Goal: Learn about a topic: Understand process/instructions

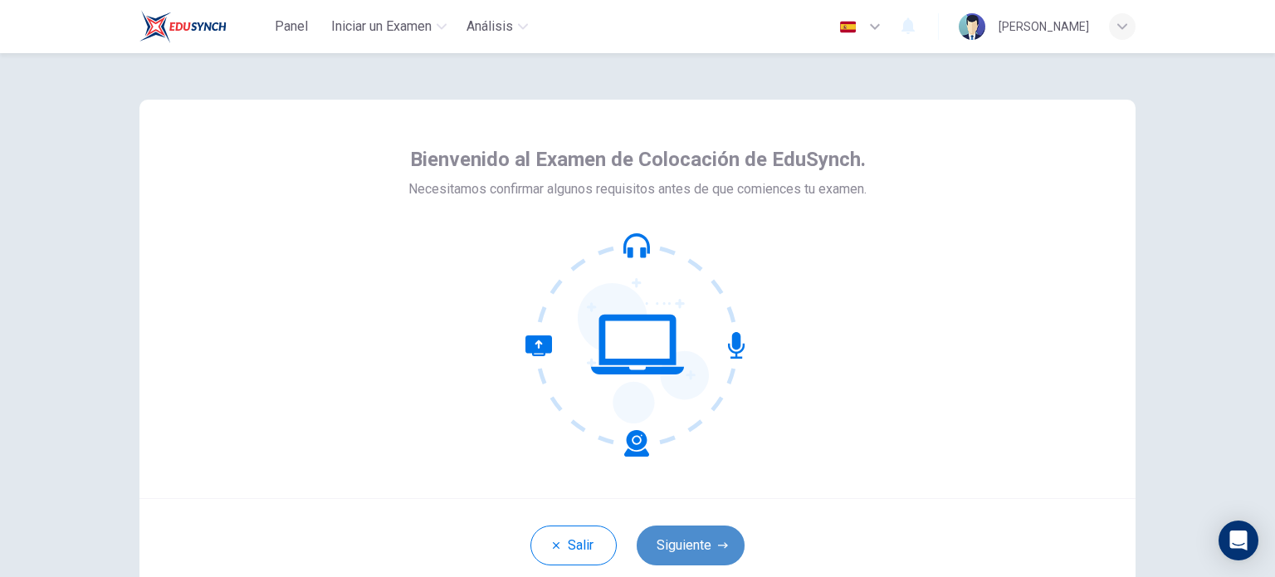
click at [710, 534] on button "Siguiente" at bounding box center [691, 545] width 108 height 40
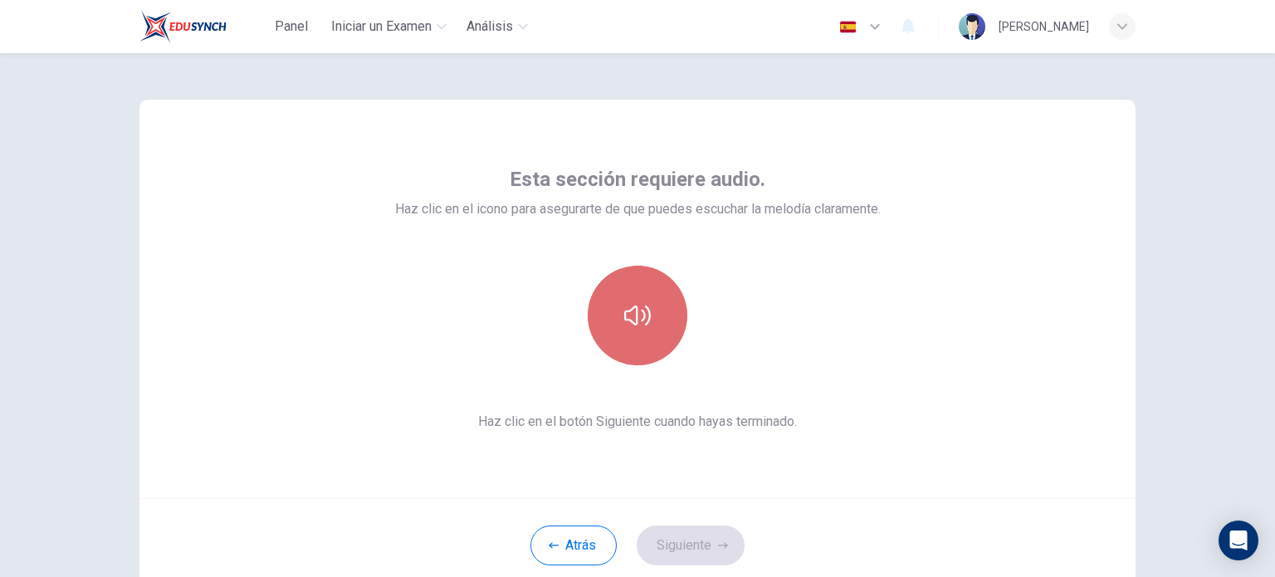
click at [634, 305] on icon "button" at bounding box center [637, 315] width 27 height 27
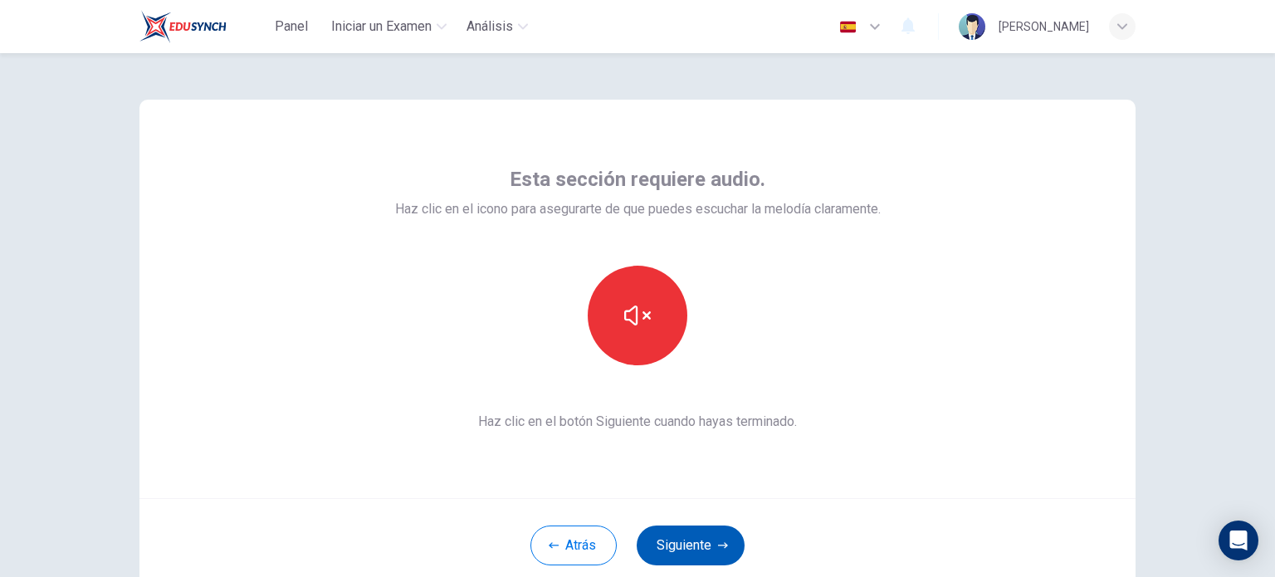
click at [682, 554] on button "Siguiente" at bounding box center [691, 545] width 108 height 40
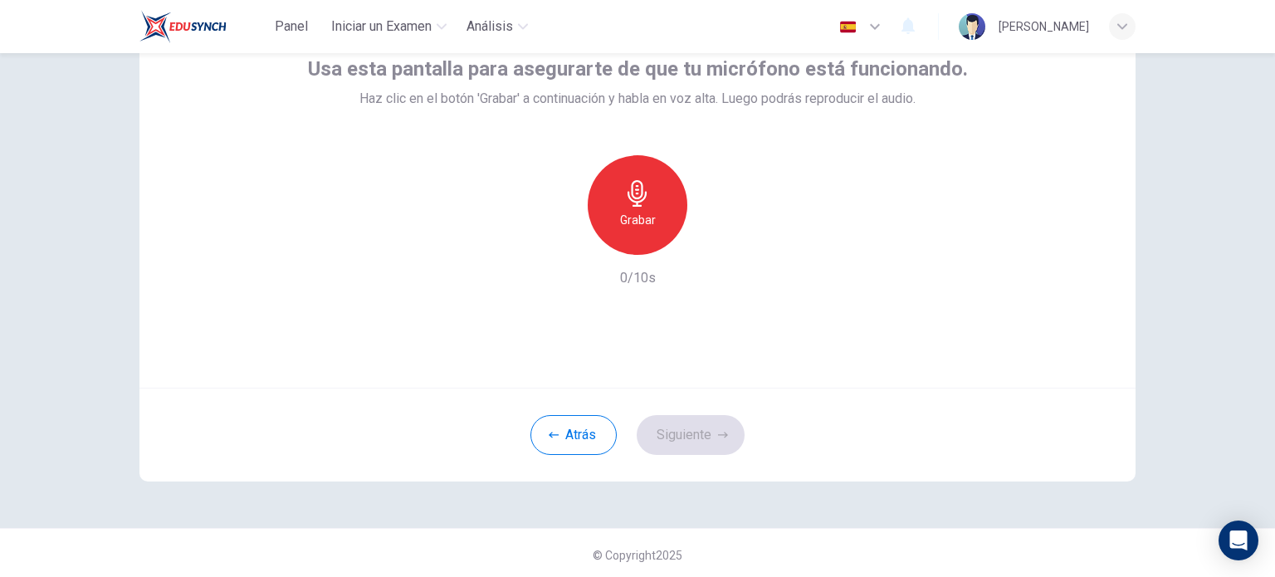
scroll to position [114, 0]
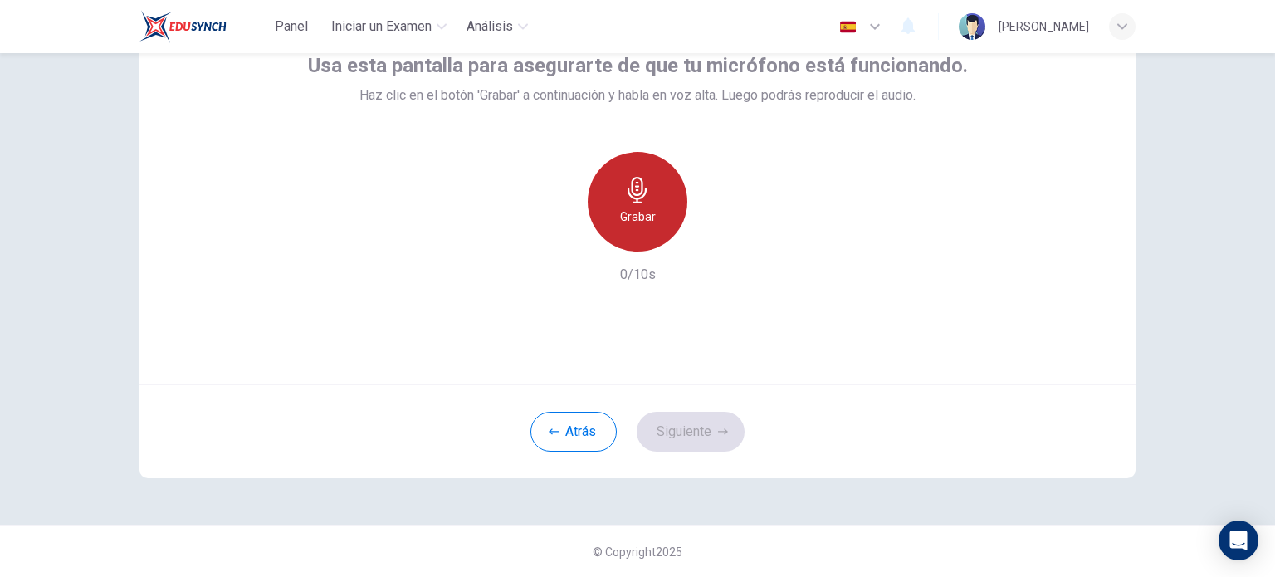
click at [616, 202] on div "Grabar" at bounding box center [638, 202] width 100 height 100
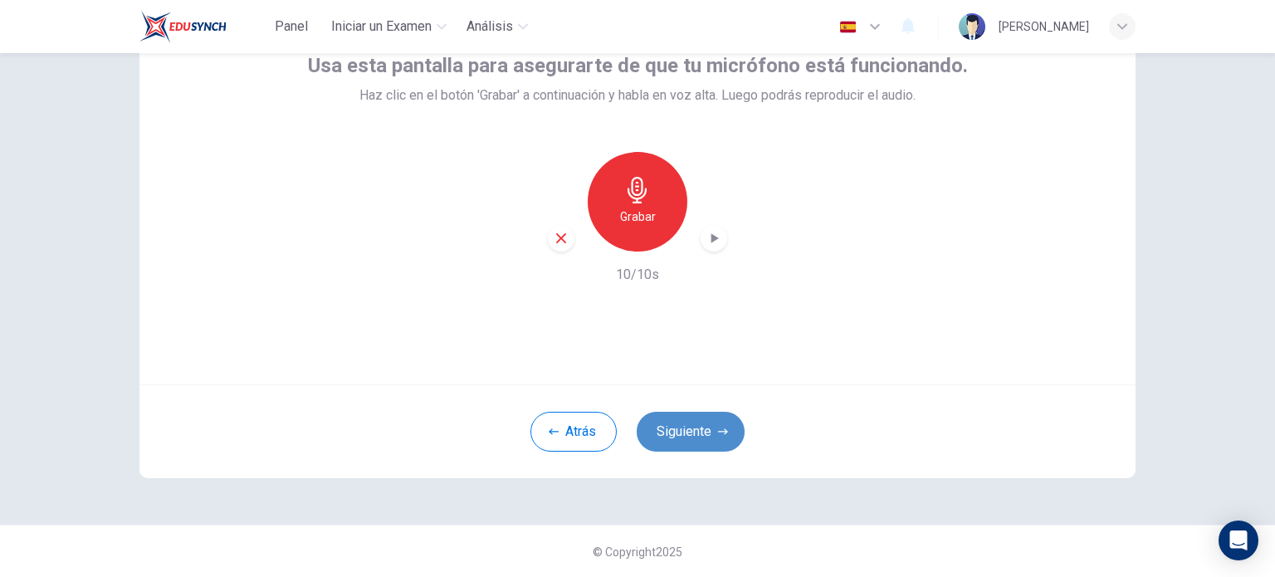
click at [700, 425] on button "Siguiente" at bounding box center [691, 432] width 108 height 40
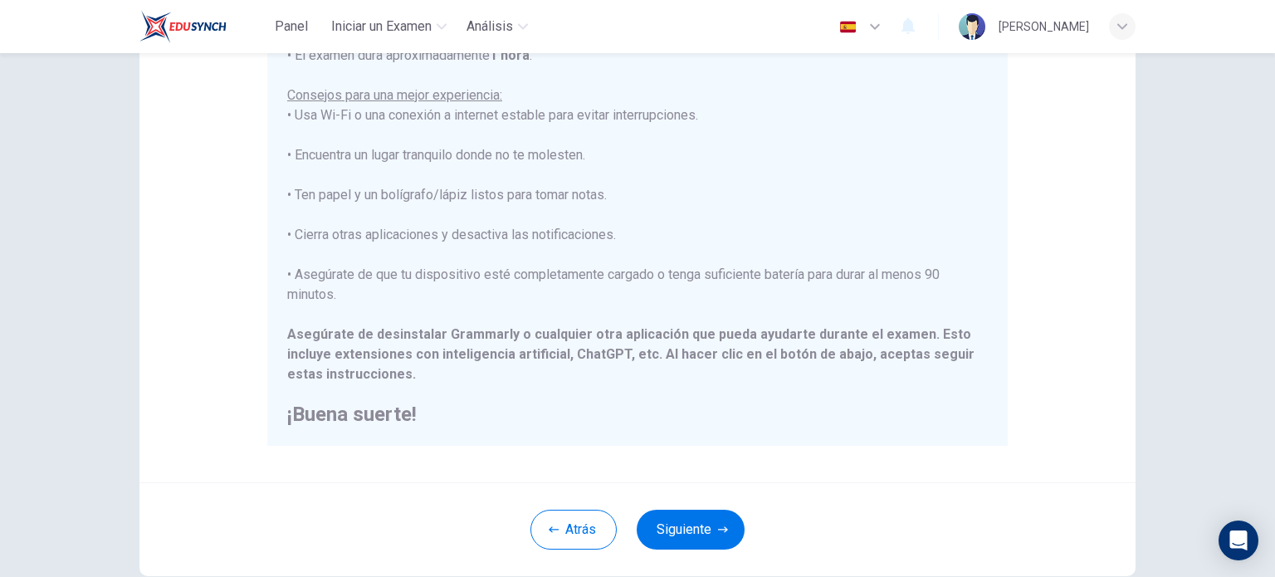
scroll to position [249, 0]
click at [712, 525] on button "Siguiente" at bounding box center [691, 528] width 108 height 40
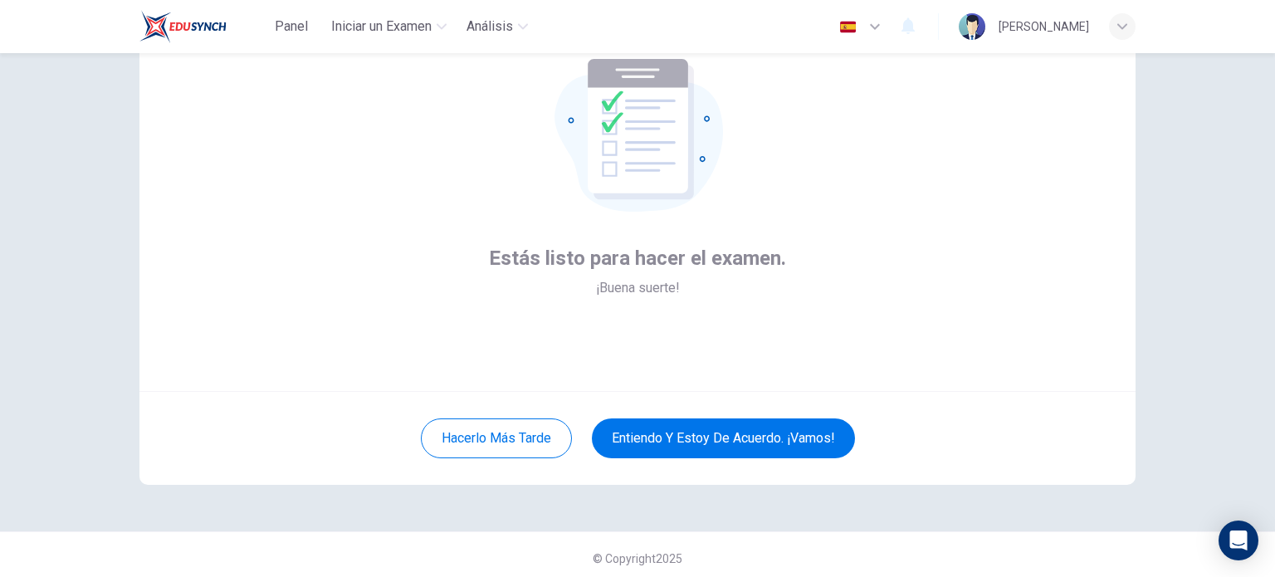
scroll to position [114, 0]
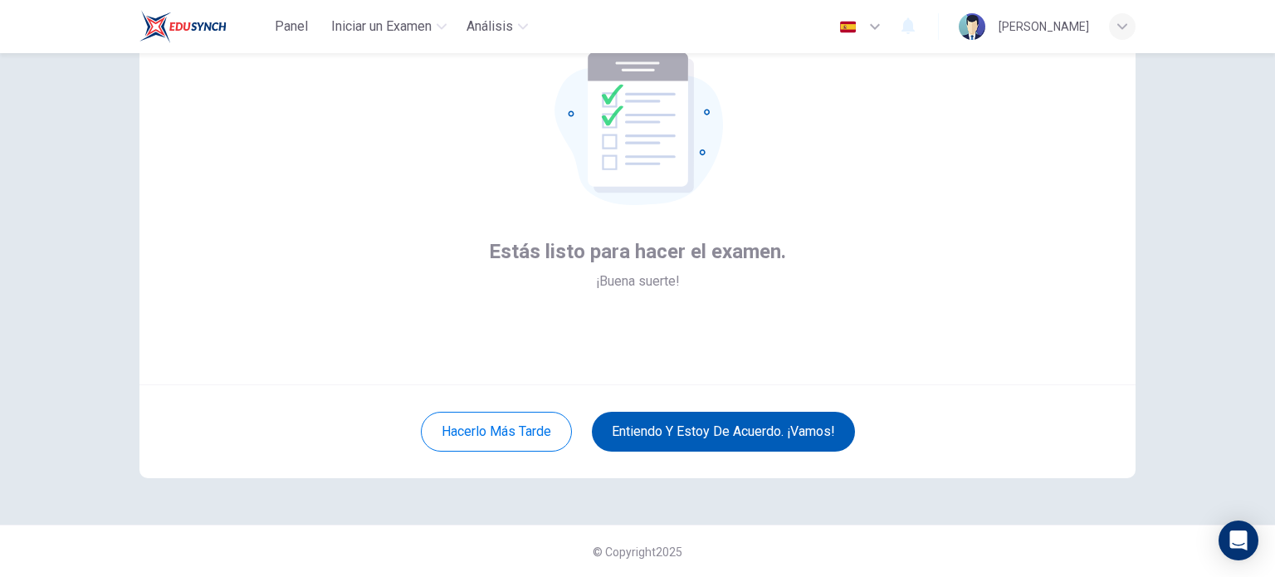
click at [716, 433] on button "Entiendo y estoy de acuerdo. ¡Vamos!" at bounding box center [723, 432] width 263 height 40
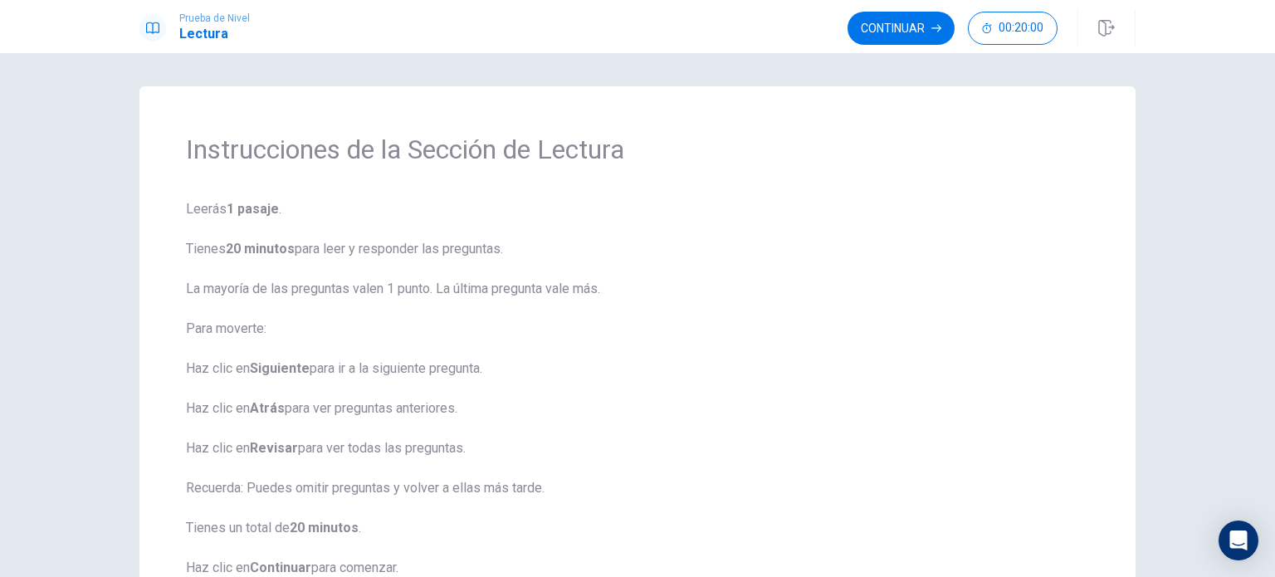
drag, startPoint x: 1112, startPoint y: 25, endPoint x: 718, endPoint y: 77, distance: 396.9
click at [1112, 25] on icon "button" at bounding box center [1106, 28] width 17 height 17
